Goal: Transaction & Acquisition: Book appointment/travel/reservation

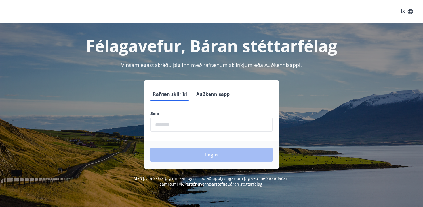
click at [213, 83] on div "Rafræn skilríki Auðkennisapp Sími ​ Login" at bounding box center [212, 124] width 136 height 88
click at [210, 95] on button "Auðkennisapp" at bounding box center [213, 94] width 38 height 14
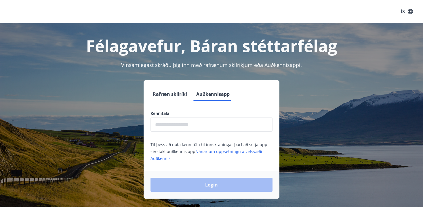
click at [188, 125] on input "text" at bounding box center [212, 124] width 122 height 14
click at [174, 94] on button "Rafræn skilríki" at bounding box center [170, 94] width 39 height 14
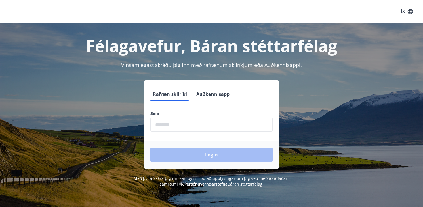
click at [144, 127] on div "Sími ​" at bounding box center [212, 120] width 136 height 21
click at [143, 123] on div "Rafræn skilríki Auðkennisapp Sími ​ Login" at bounding box center [211, 124] width 401 height 88
click at [160, 122] on input "phone" at bounding box center [212, 124] width 122 height 14
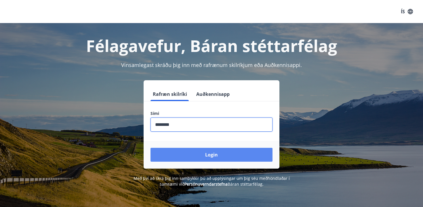
type input "********"
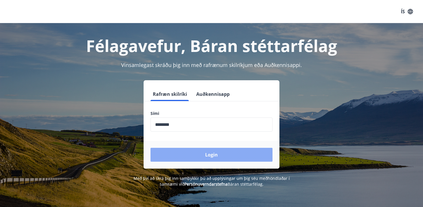
click at [211, 154] on button "Login" at bounding box center [212, 154] width 122 height 14
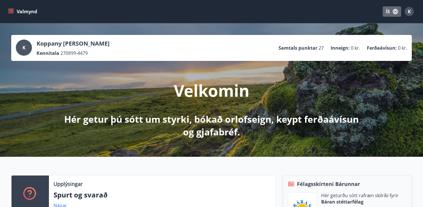
click at [395, 10] on icon "button" at bounding box center [395, 11] width 5 height 5
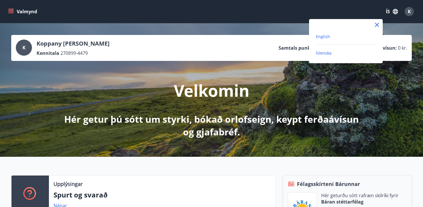
click at [321, 36] on span "English" at bounding box center [323, 36] width 14 height 5
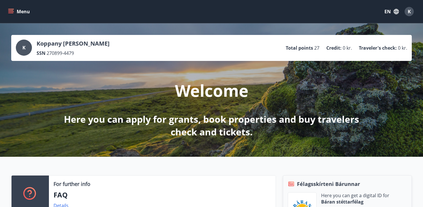
click at [45, 91] on div "K Koppany Peter Varga SSN 270899-4479 Total points 27 Credit : 0 kr. Traveler's…" at bounding box center [211, 89] width 423 height 133
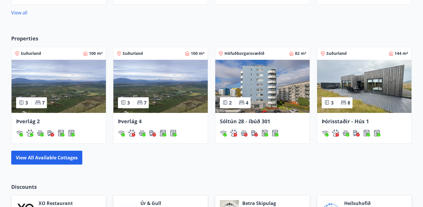
scroll to position [334, 0]
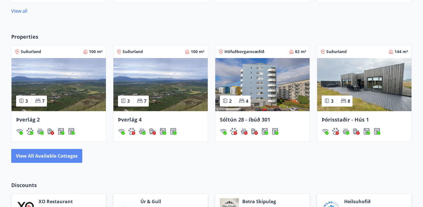
click at [60, 159] on button "View all available cottages" at bounding box center [46, 156] width 71 height 14
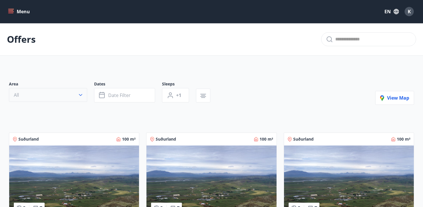
click at [74, 92] on button "All" at bounding box center [48, 95] width 78 height 14
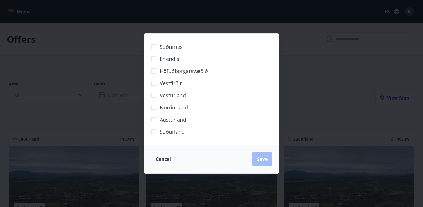
click at [179, 132] on span "Suðurland" at bounding box center [172, 131] width 25 height 7
click at [270, 159] on button "Save" at bounding box center [263, 159] width 20 height 14
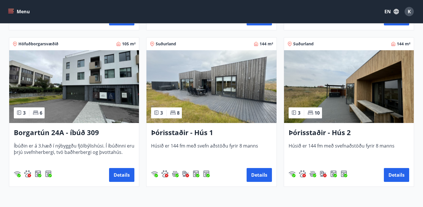
scroll to position [410, 0]
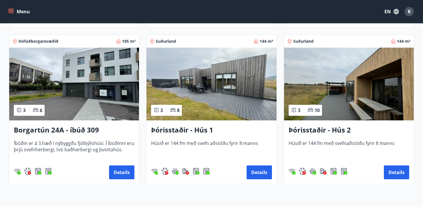
click at [84, 94] on img at bounding box center [74, 84] width 130 height 73
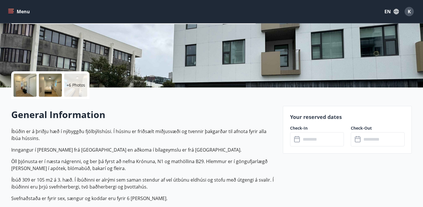
scroll to position [116, 0]
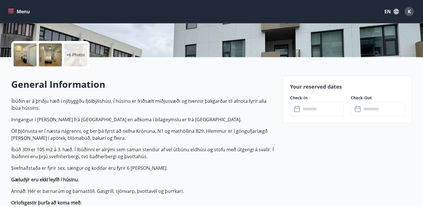
click at [332, 106] on input "text" at bounding box center [322, 109] width 43 height 14
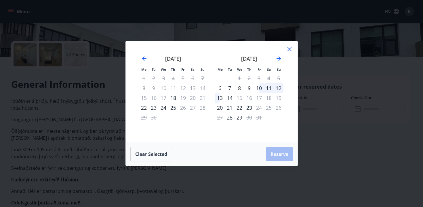
click at [156, 107] on div "23" at bounding box center [154, 108] width 10 height 10
click at [162, 107] on div "24" at bounding box center [164, 108] width 10 height 10
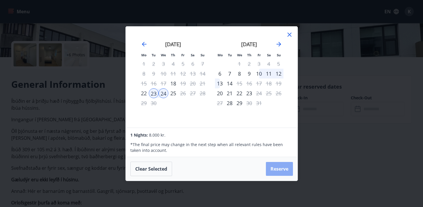
click at [285, 167] on button "Reserve" at bounding box center [279, 169] width 27 height 14
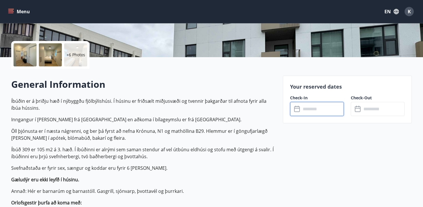
type input "******"
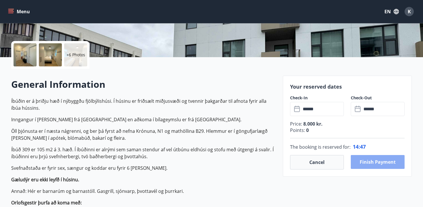
click at [384, 164] on button "Finish payment" at bounding box center [378, 162] width 54 height 14
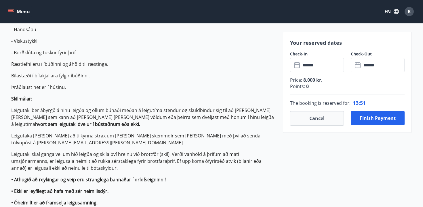
scroll to position [324, 0]
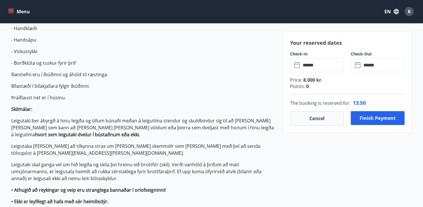
click at [396, 12] on icon "button" at bounding box center [396, 11] width 5 height 5
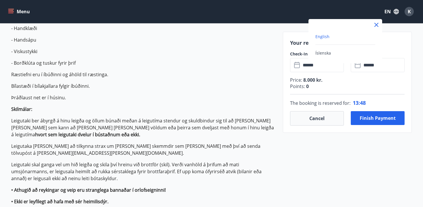
click at [327, 37] on span "English" at bounding box center [323, 36] width 14 height 5
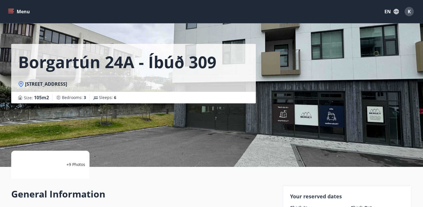
scroll to position [5, 0]
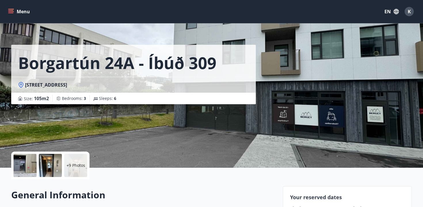
click at [52, 164] on div at bounding box center [50, 165] width 23 height 23
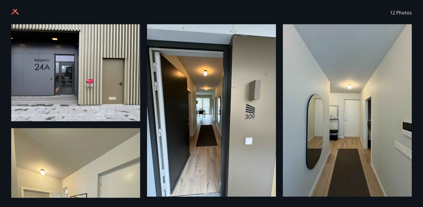
scroll to position [0, 0]
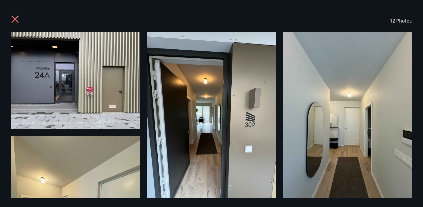
click at [16, 20] on icon at bounding box center [15, 19] width 7 height 7
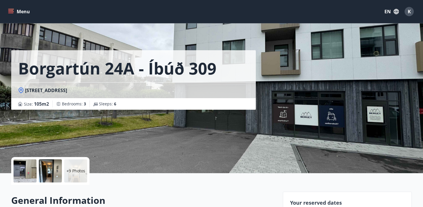
click at [187, 126] on div "Borgartún 24A - íbúð 309 Borgartún 24a, 105 Reykjavík Size : 105 m2 Bedrooms : …" at bounding box center [144, 86] width 267 height 173
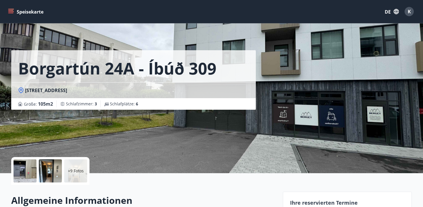
click at [389, 11] on font "DE" at bounding box center [388, 12] width 6 height 6
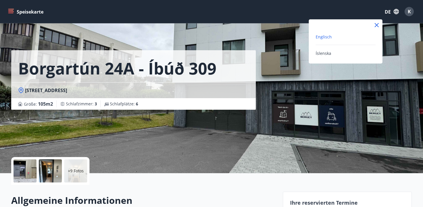
click at [329, 37] on font "Englisch" at bounding box center [324, 36] width 16 height 5
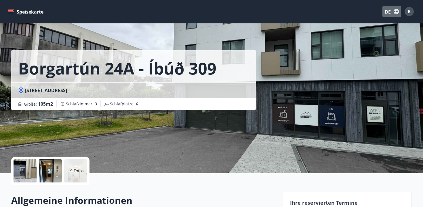
click at [389, 14] on font "DE" at bounding box center [388, 12] width 6 height 6
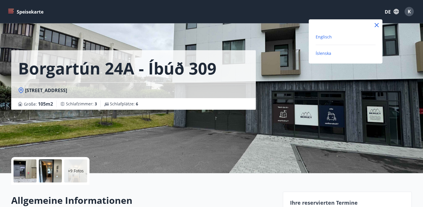
click at [323, 54] on font "Íslenska" at bounding box center [324, 52] width 16 height 5
type input "******"
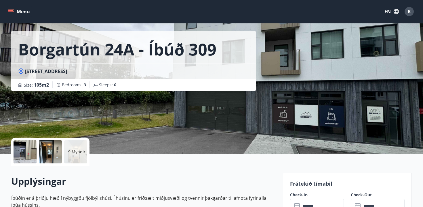
scroll to position [5, 0]
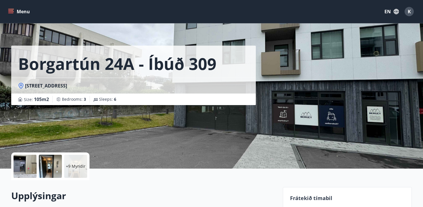
click at [392, 12] on button "EN" at bounding box center [391, 11] width 19 height 10
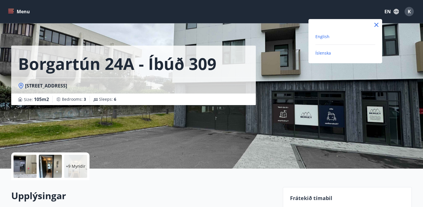
click at [325, 37] on span "English" at bounding box center [323, 36] width 14 height 5
type input "******"
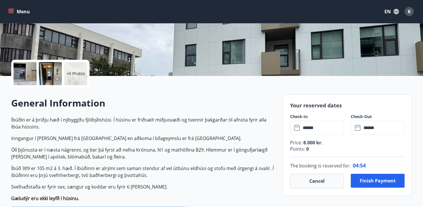
scroll to position [155, 0]
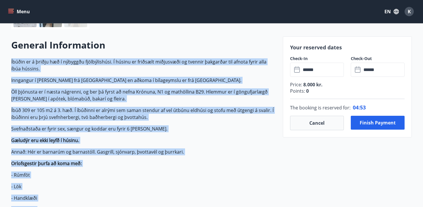
drag, startPoint x: 134, startPoint y: 165, endPoint x: 9, endPoint y: 62, distance: 162.3
copy p "Íbúðin er á þriðju hæð í nýbyggðu fjölbýlishúsi. Í húsinu er friðsælt miðjusvæð…"
